Goal: Task Accomplishment & Management: Manage account settings

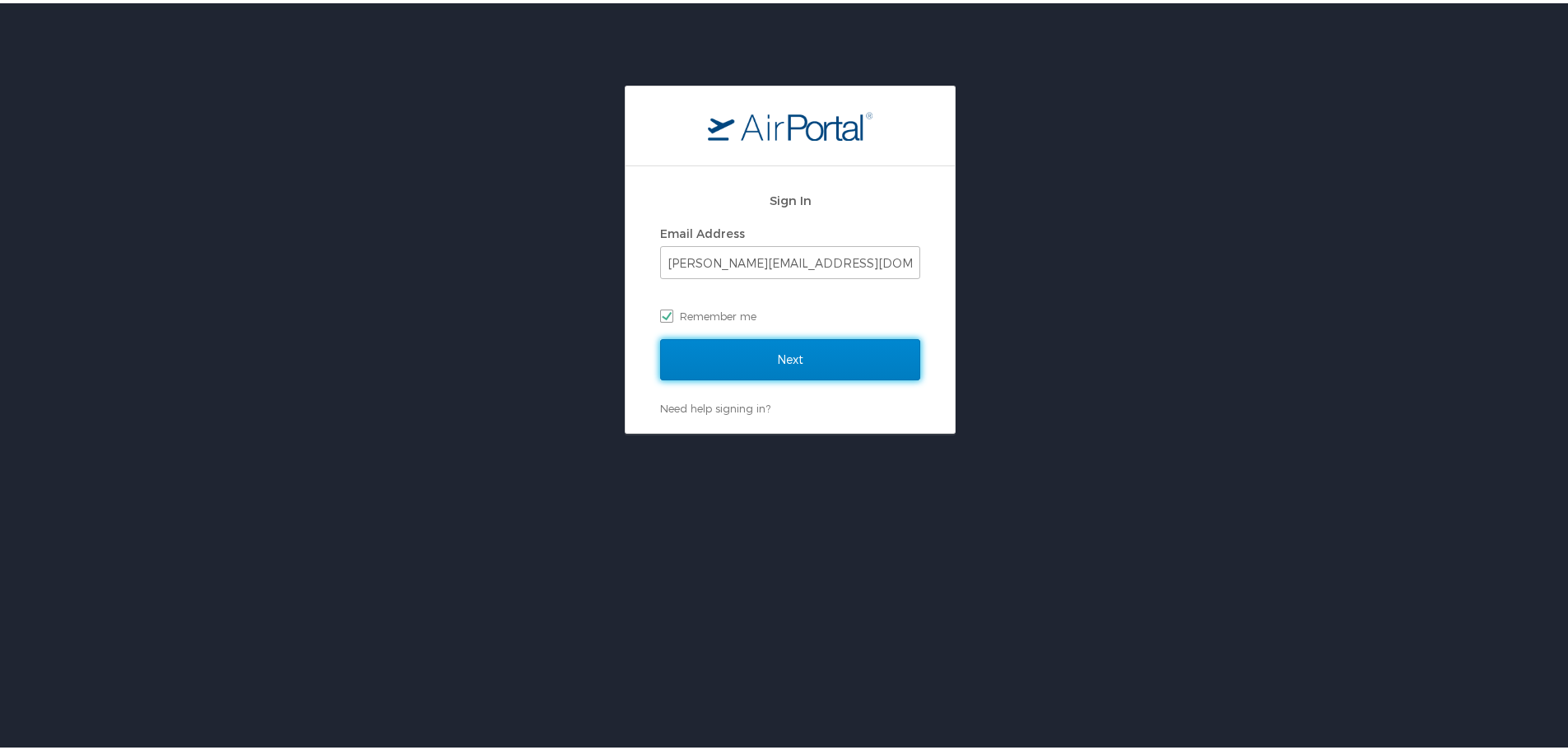
click at [710, 358] on input "Next" at bounding box center [789, 356] width 260 height 41
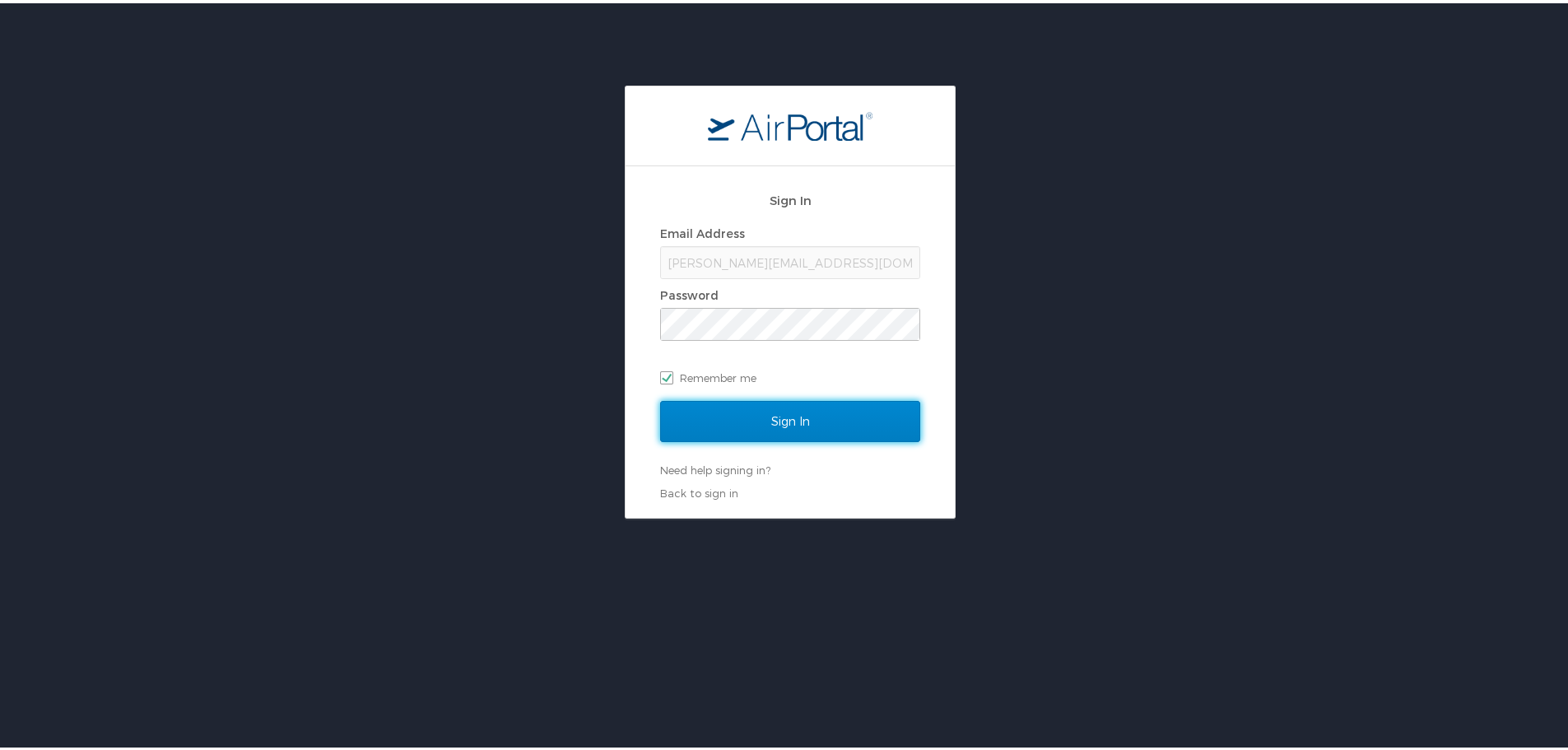
click at [734, 415] on input "Sign In" at bounding box center [789, 418] width 260 height 41
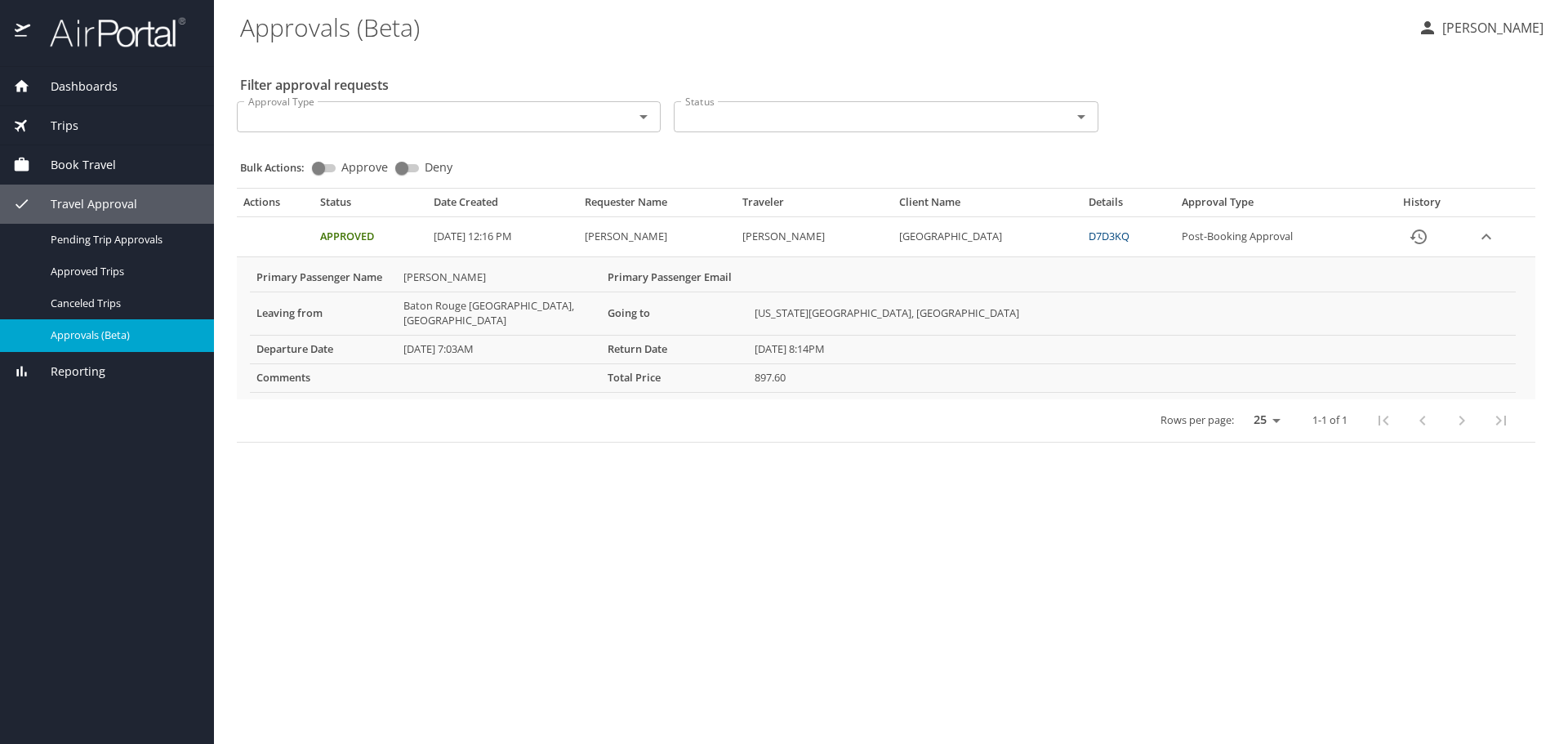
click at [85, 343] on span "Approvals (Beta)" at bounding box center [122, 336] width 144 height 16
click at [94, 343] on span "Approvals (Beta)" at bounding box center [122, 336] width 144 height 16
click at [86, 243] on span "Pending Trip Approvals" at bounding box center [122, 240] width 144 height 16
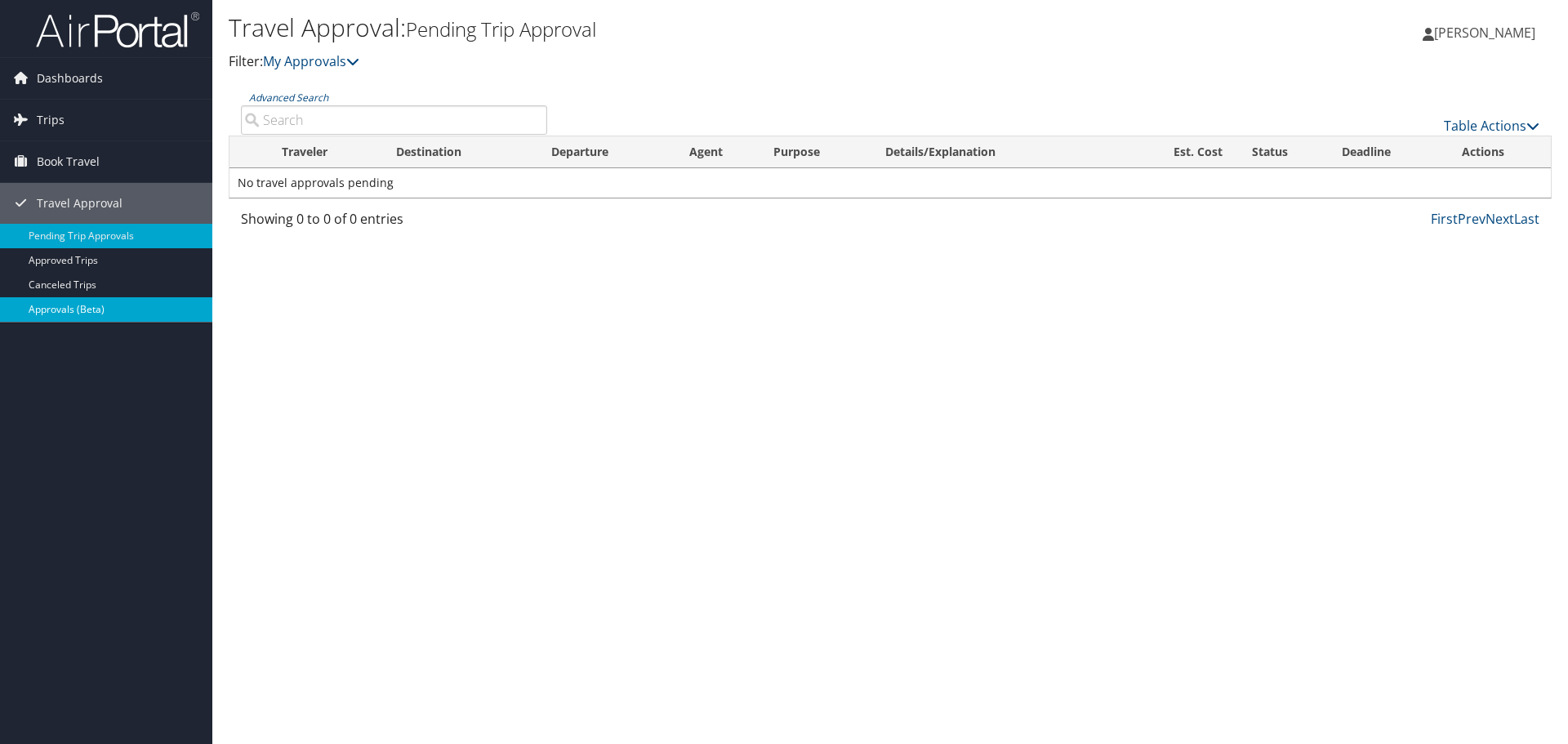
click at [58, 304] on link "Approvals (Beta)" at bounding box center [106, 310] width 213 height 25
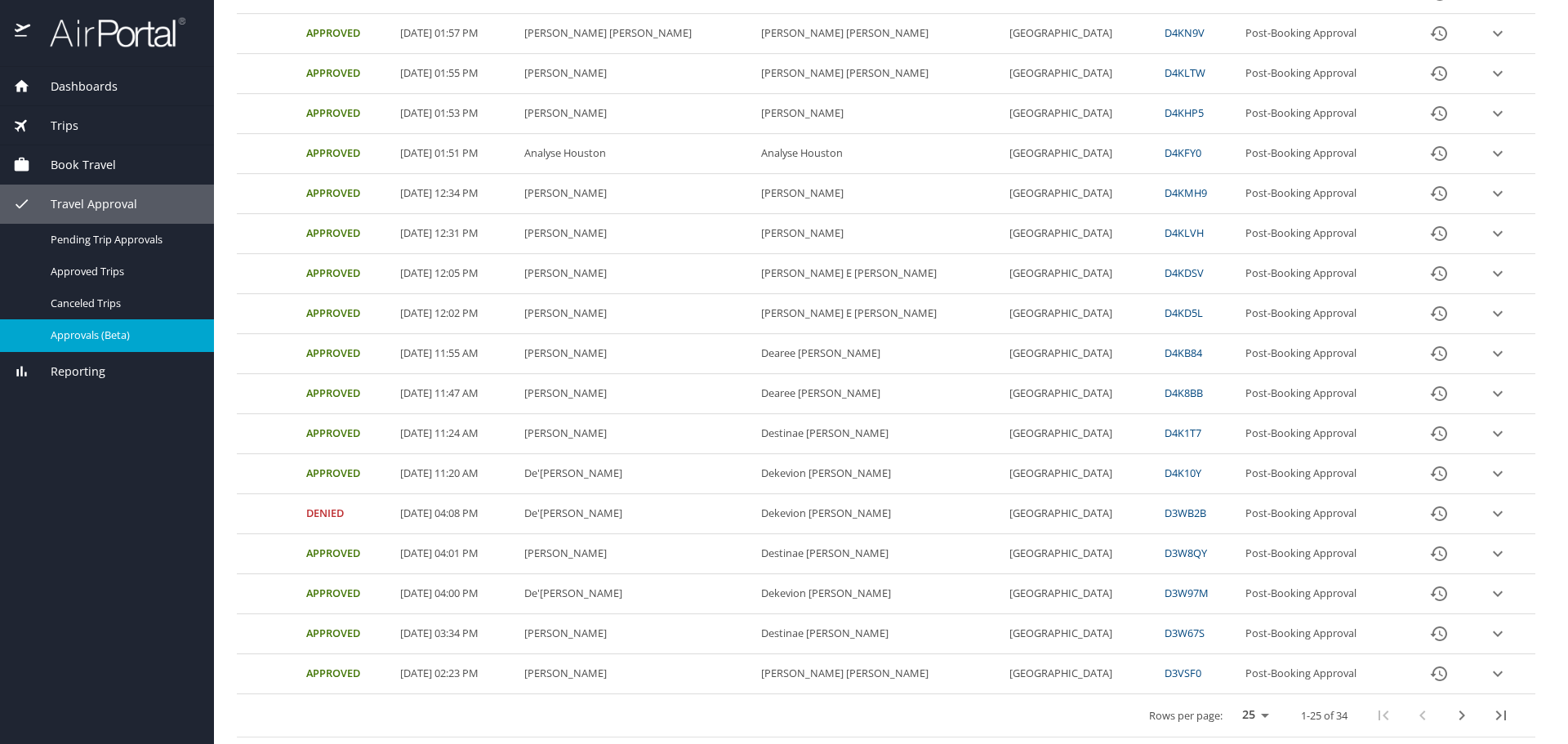
scroll to position [663, 0]
click at [1459, 710] on icon "next page" at bounding box center [1462, 715] width 5 height 10
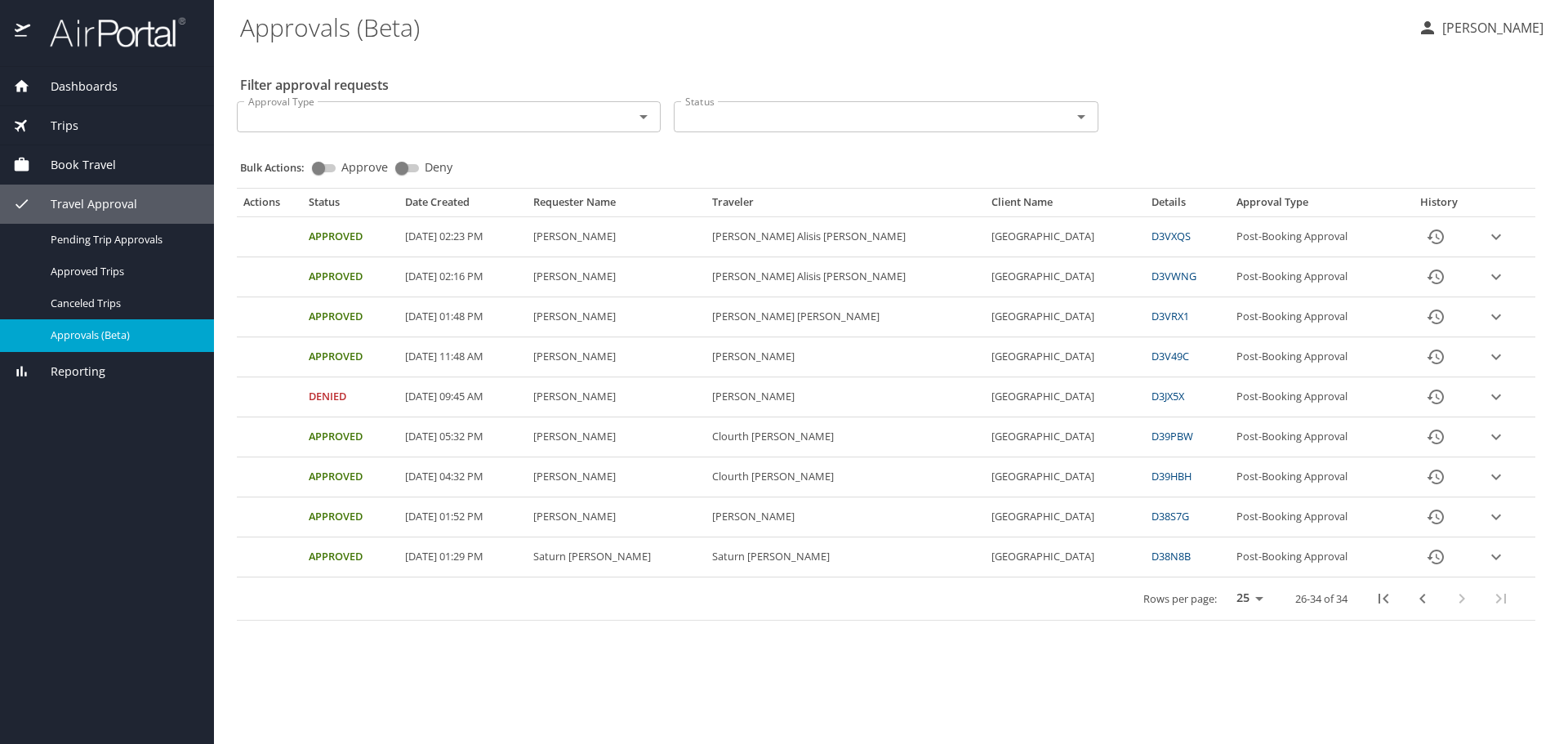
click at [1413, 608] on icon "previous page" at bounding box center [1423, 599] width 19 height 19
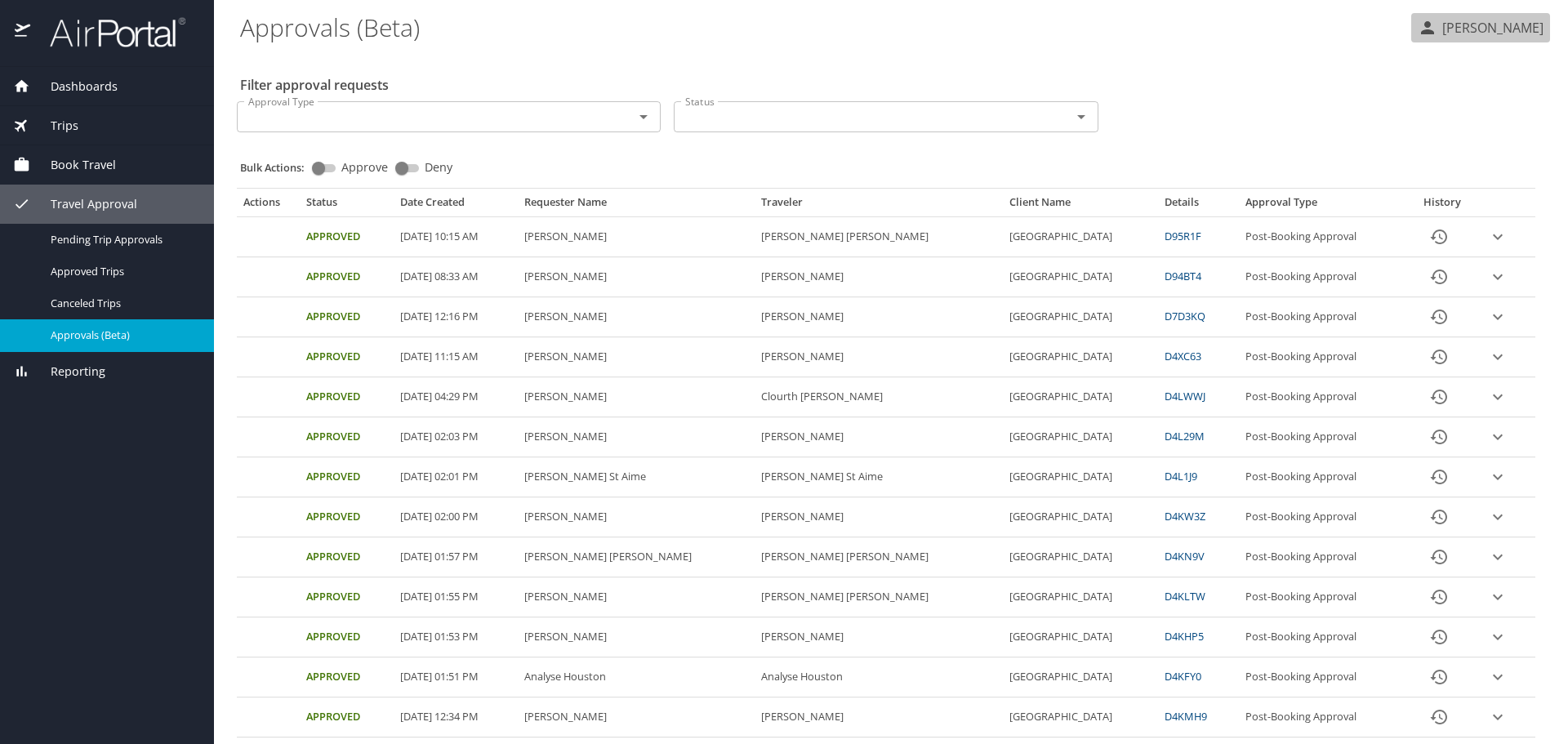
click at [1472, 33] on p "[PERSON_NAME]" at bounding box center [1490, 27] width 106 height 19
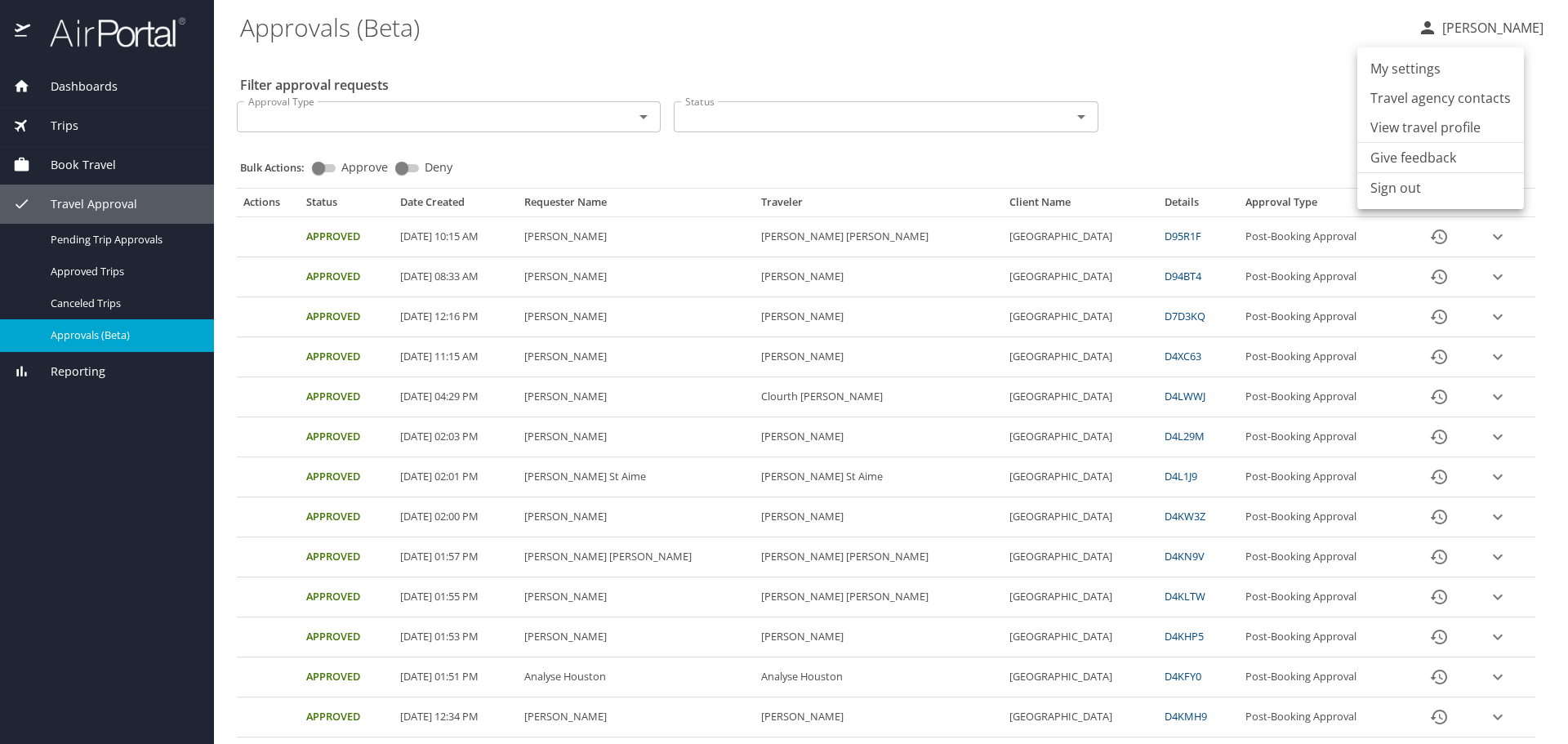
click at [1290, 89] on div at bounding box center [784, 372] width 1568 height 744
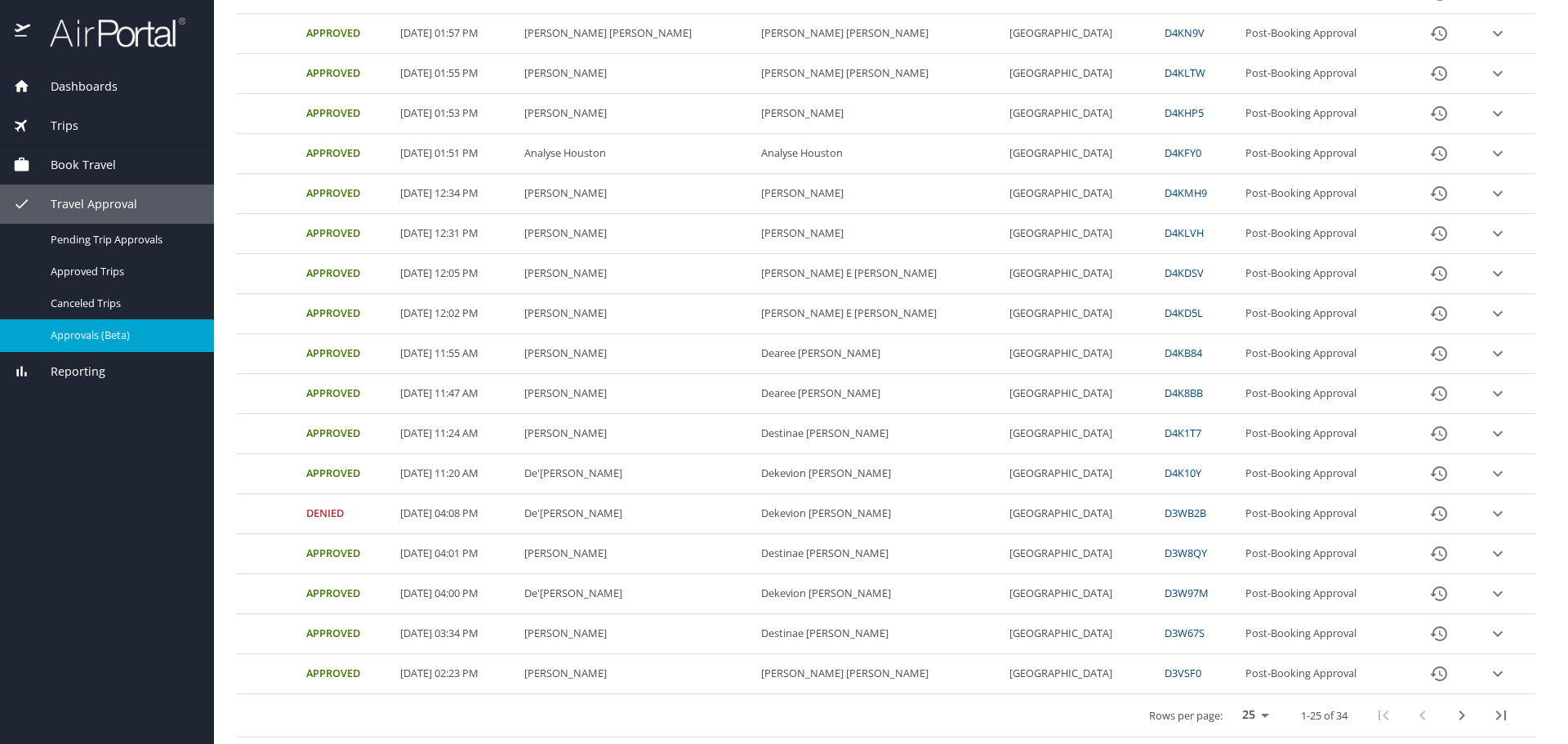
scroll to position [663, 0]
click at [1452, 716] on icon "next page" at bounding box center [1462, 715] width 19 height 19
